Goal: Find specific page/section: Find specific page/section

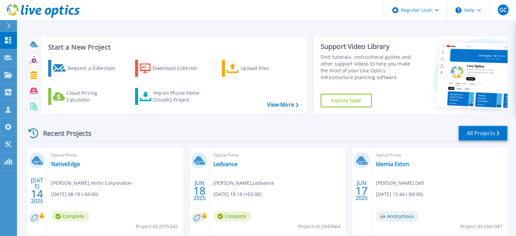
click at [480, 135] on link "All Projects" at bounding box center [483, 133] width 49 height 15
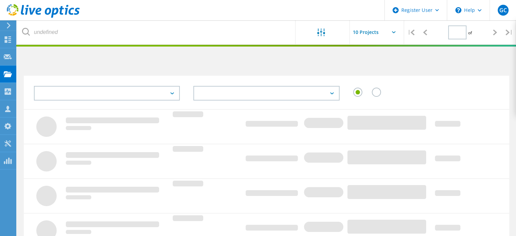
type input "1"
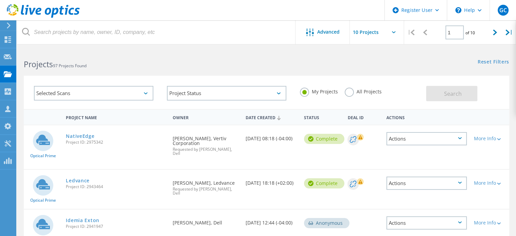
click at [348, 92] on label "All Projects" at bounding box center [363, 91] width 37 height 6
click at [0, 0] on input "All Projects" at bounding box center [0, 0] width 0 height 0
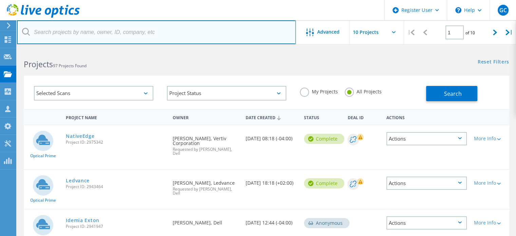
click at [148, 32] on input "text" at bounding box center [156, 32] width 279 height 24
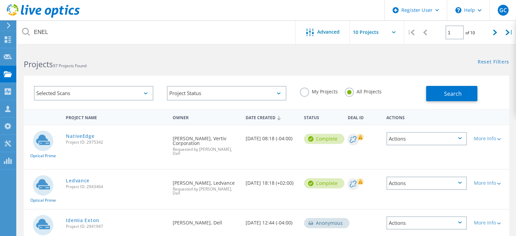
click at [353, 59] on div "Reset Filters Show Filters" at bounding box center [390, 55] width 249 height 13
click at [448, 89] on button "Search" at bounding box center [451, 93] width 51 height 15
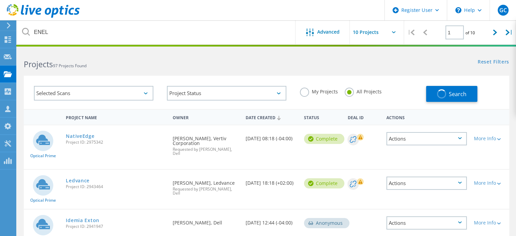
click at [182, 68] on h2 "Projects 97 Projects Found" at bounding box center [142, 64] width 236 height 11
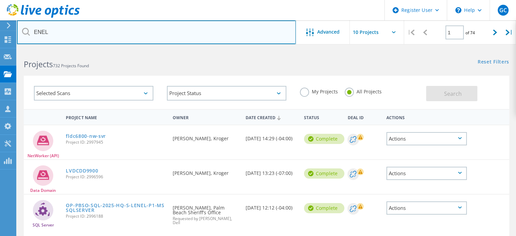
click at [117, 33] on input "ENEL" at bounding box center [156, 32] width 279 height 24
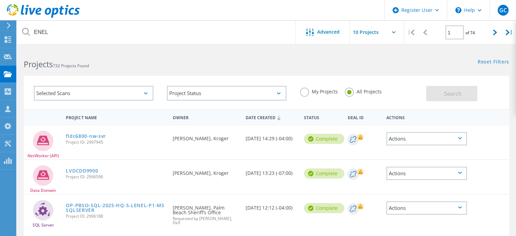
click at [124, 55] on div "Projects 732 Projects Found" at bounding box center [141, 58] width 249 height 18
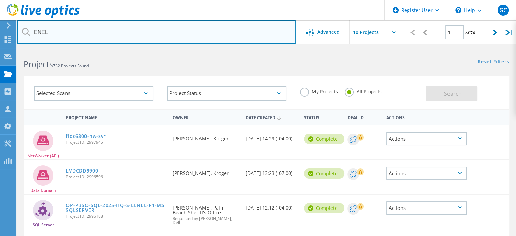
click at [69, 33] on input "ENEL" at bounding box center [156, 32] width 279 height 24
type input "E"
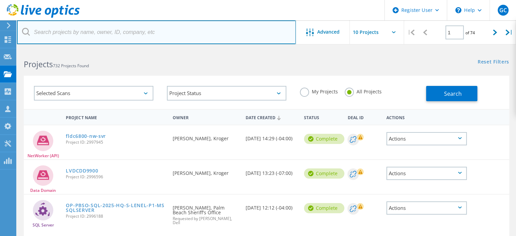
click at [142, 37] on input "text" at bounding box center [156, 32] width 279 height 24
paste input "central-sysadmin@enel.com"
type input "central-sysadmin@enel.com"
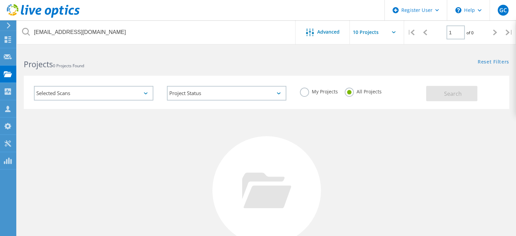
click at [482, 56] on div "Reset Filters Show Filters" at bounding box center [390, 55] width 249 height 13
click at [486, 60] on link "Reset Filters" at bounding box center [494, 62] width 32 height 6
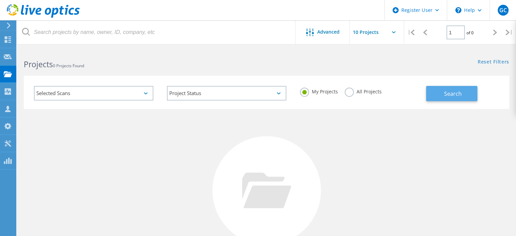
click at [448, 98] on button "Search" at bounding box center [451, 93] width 51 height 15
